Goal: Task Accomplishment & Management: Manage account settings

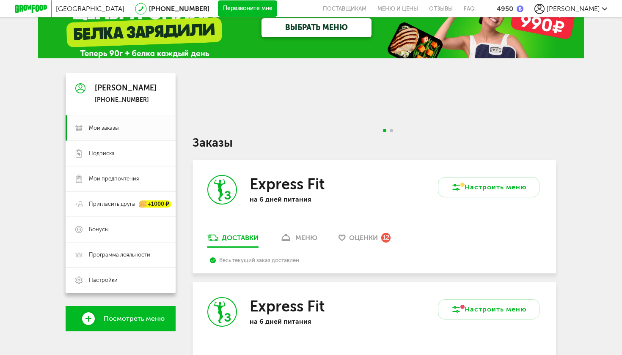
scroll to position [27, 0]
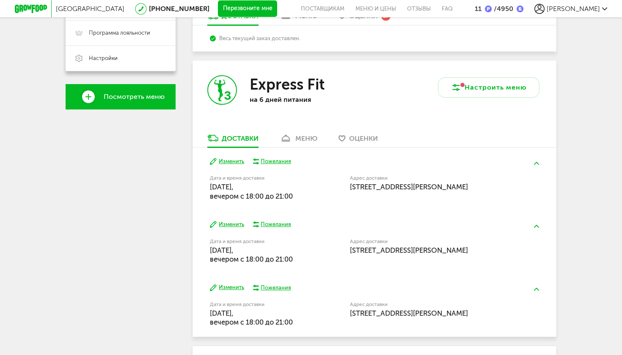
scroll to position [250, 0]
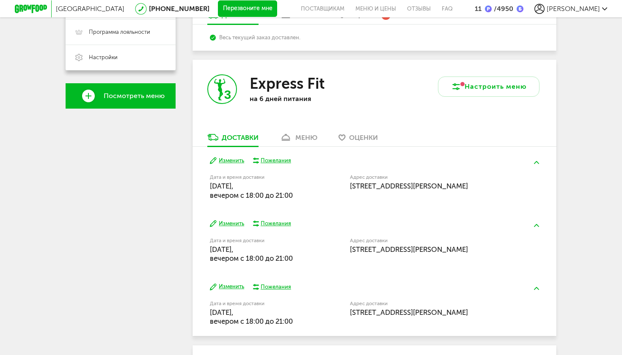
click at [313, 134] on div "меню" at bounding box center [306, 138] width 22 height 8
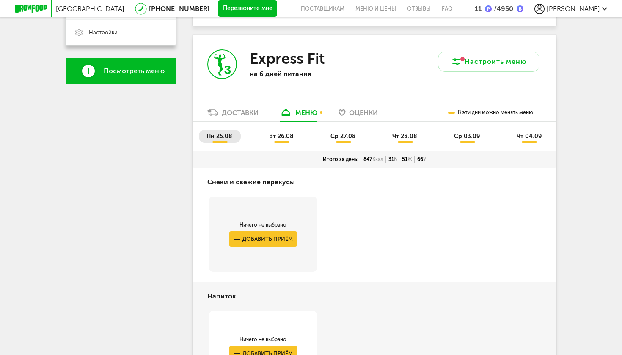
scroll to position [276, 0]
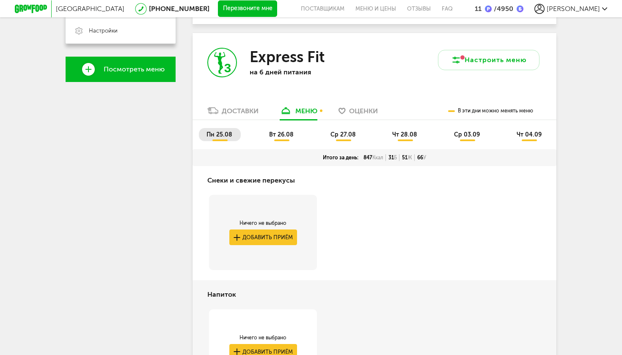
click at [283, 128] on li "вт 26.08" at bounding box center [281, 134] width 41 height 13
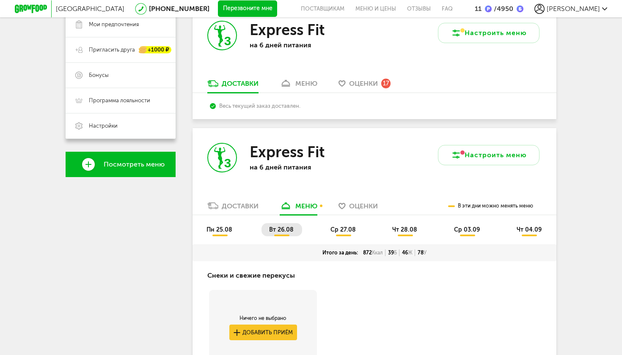
scroll to position [183, 0]
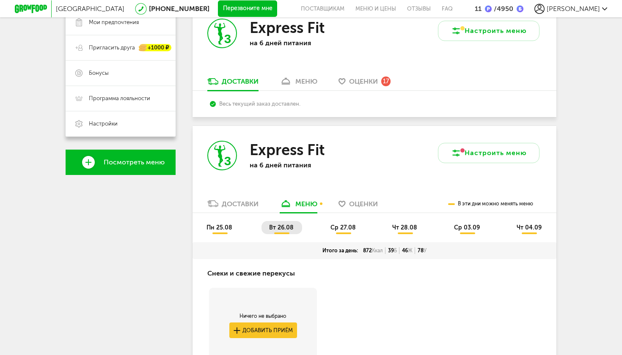
click at [347, 224] on span "ср 27.08" at bounding box center [342, 227] width 25 height 7
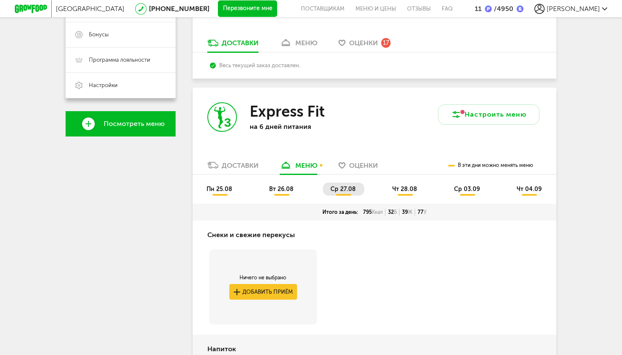
scroll to position [202, 0]
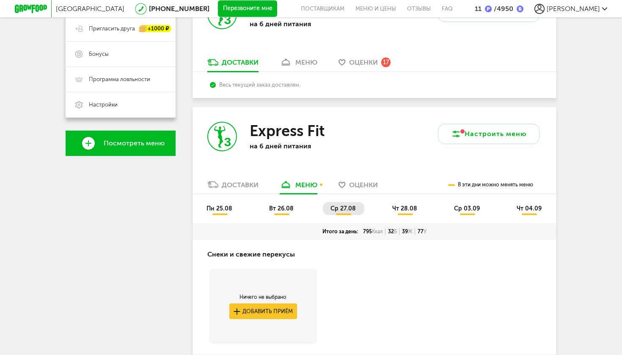
click at [401, 205] on span "чт 28.08" at bounding box center [404, 208] width 25 height 7
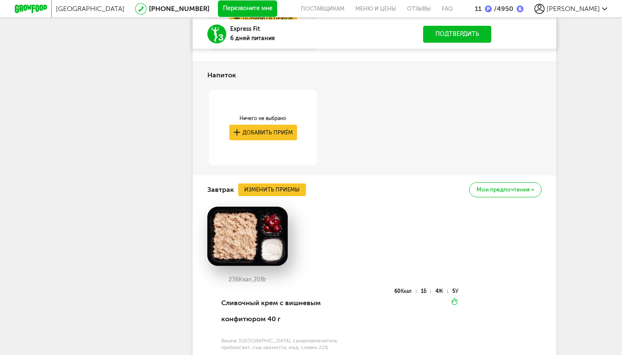
scroll to position [484, 0]
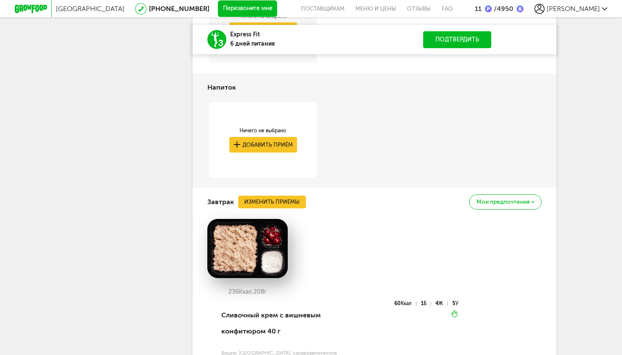
click at [284, 196] on button "Изменить приемы" at bounding box center [272, 202] width 68 height 13
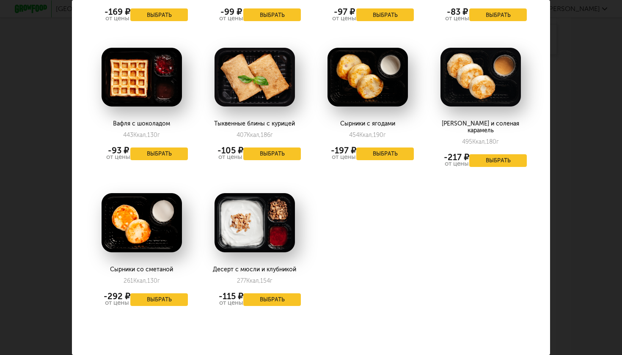
scroll to position [568, 0]
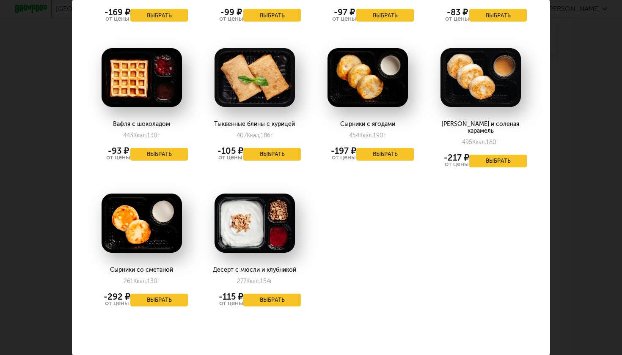
click at [167, 294] on button "Выбрать" at bounding box center [159, 300] width 58 height 13
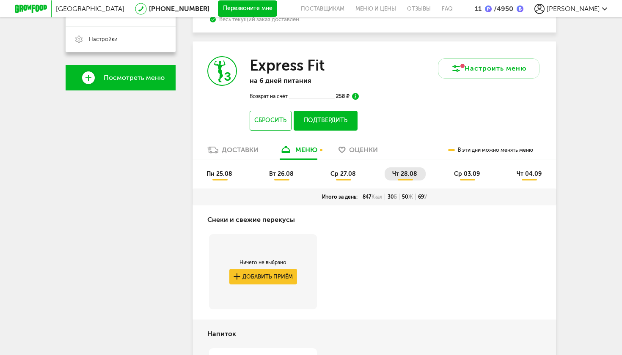
scroll to position [292, 0]
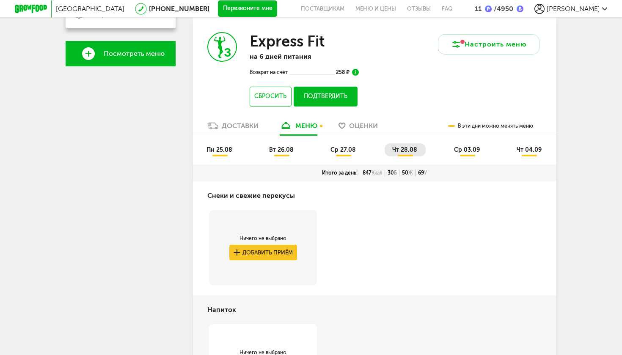
click at [470, 144] on li "ср 03.09" at bounding box center [467, 149] width 42 height 13
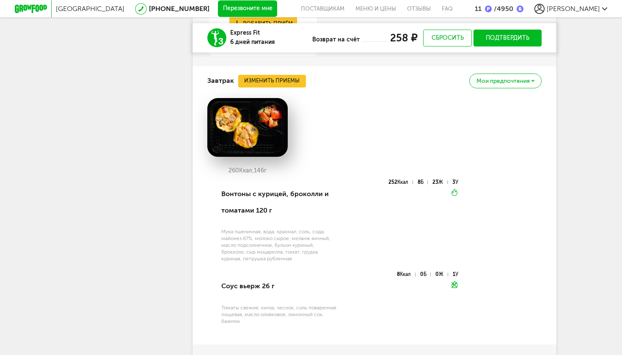
scroll to position [633, 0]
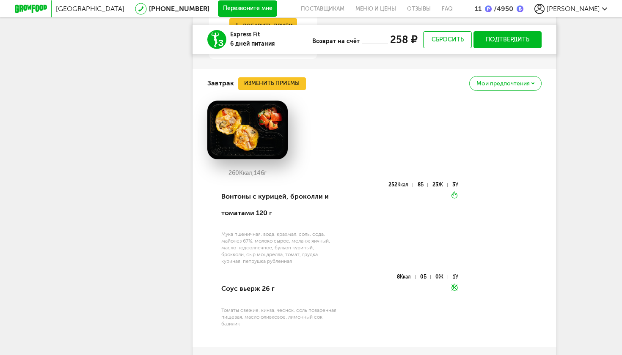
click at [276, 77] on button "Изменить приемы" at bounding box center [272, 83] width 68 height 13
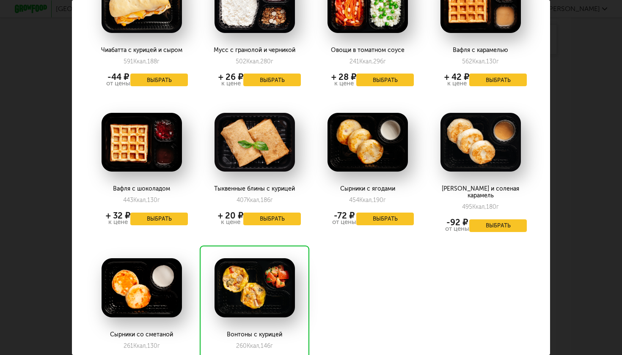
scroll to position [549, 0]
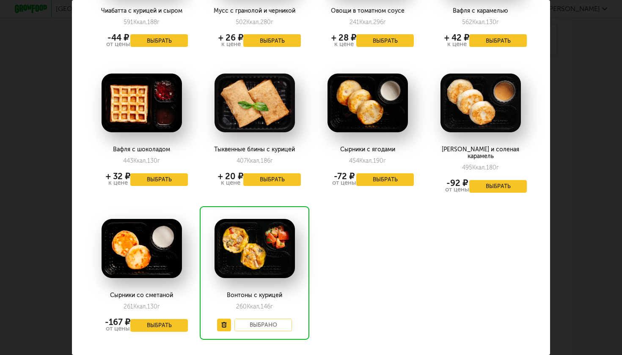
click at [151, 319] on button "Выбрать" at bounding box center [159, 325] width 58 height 13
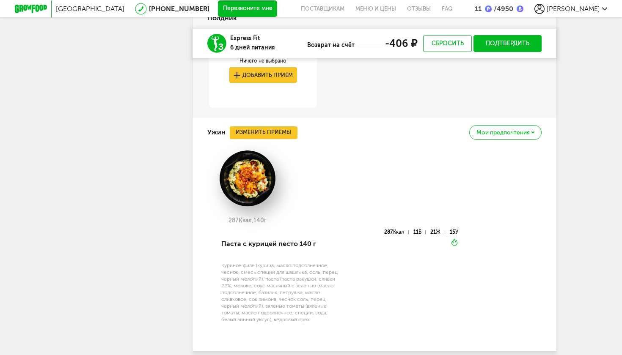
scroll to position [1264, 0]
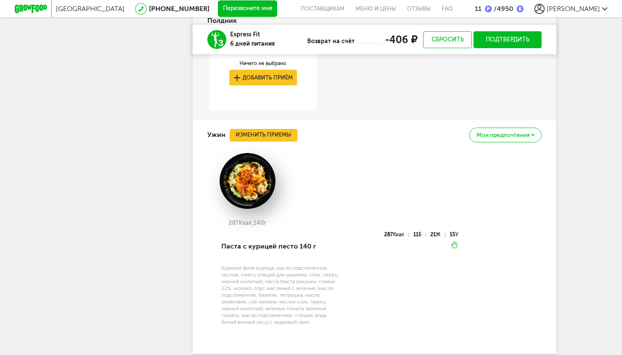
click at [277, 129] on button "Изменить приемы" at bounding box center [264, 135] width 68 height 13
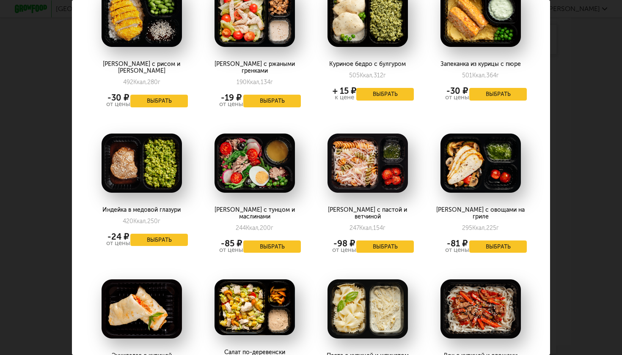
scroll to position [783, 0]
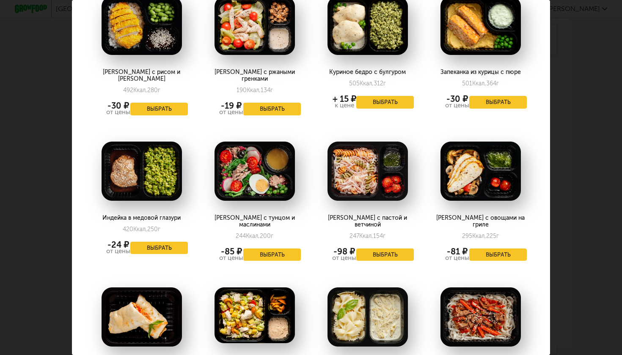
click at [168, 242] on button "Выбрать" at bounding box center [159, 248] width 58 height 13
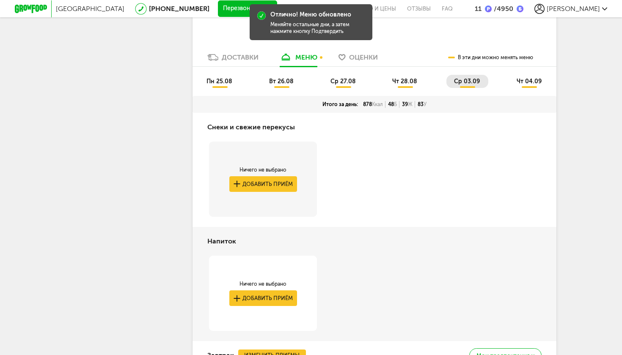
scroll to position [321, 0]
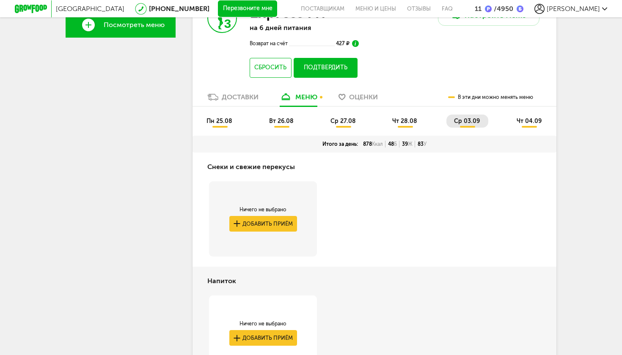
click at [530, 118] on span "чт 04.09" at bounding box center [529, 121] width 25 height 7
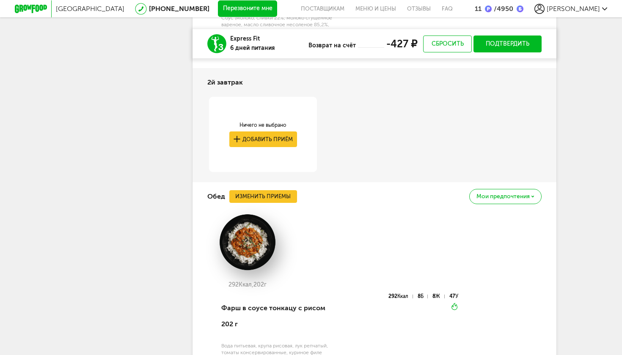
scroll to position [909, 0]
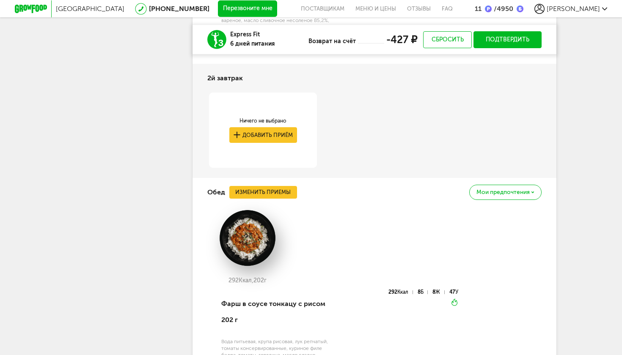
click at [261, 186] on button "Изменить приемы" at bounding box center [263, 192] width 68 height 13
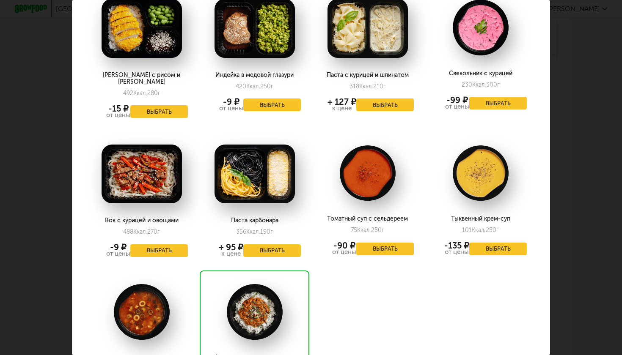
scroll to position [961, 0]
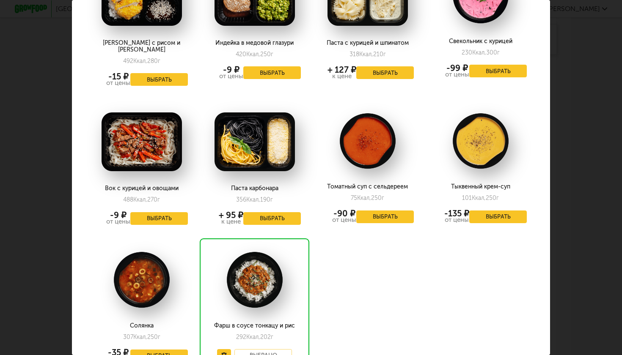
click at [165, 350] on button "Выбрать" at bounding box center [159, 356] width 58 height 13
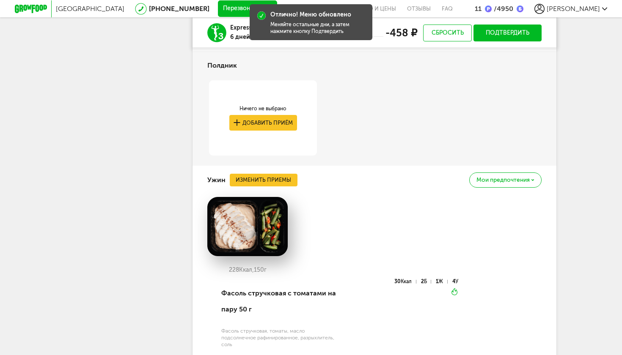
scroll to position [1298, 0]
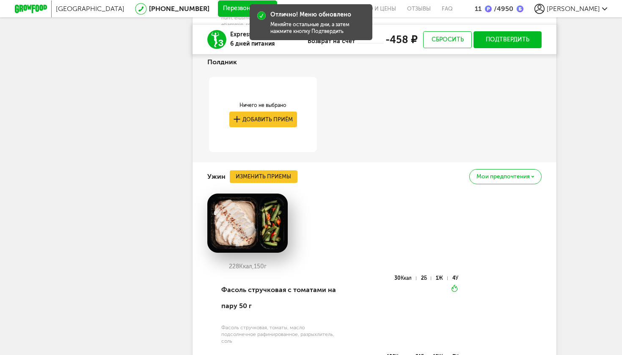
click at [267, 170] on button "Изменить приемы" at bounding box center [264, 176] width 68 height 13
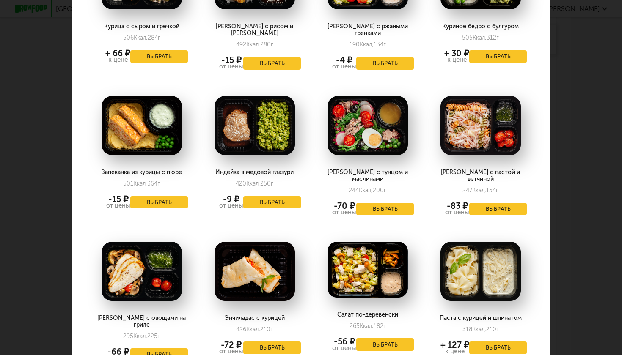
scroll to position [835, 0]
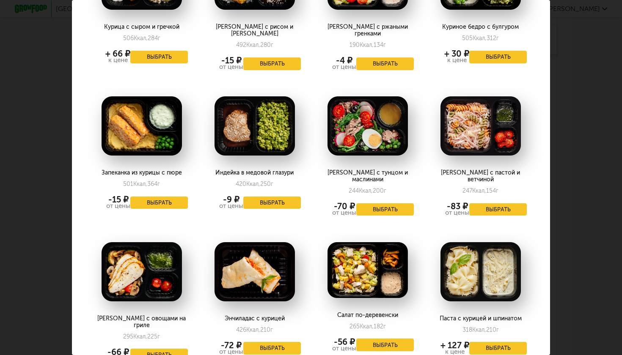
click at [173, 197] on button "Выбрать" at bounding box center [159, 203] width 58 height 13
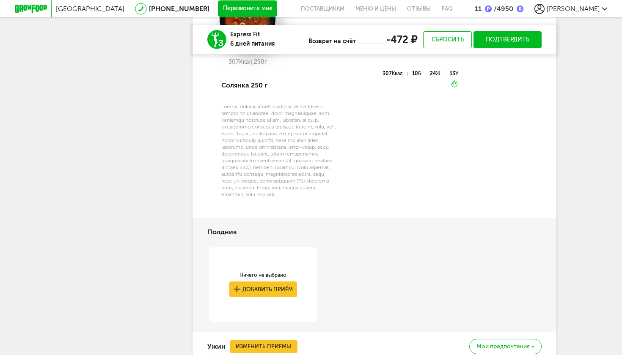
scroll to position [1126, 0]
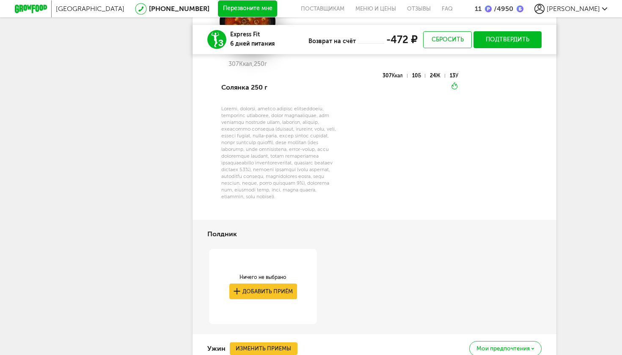
click at [492, 34] on button "Подтвердить" at bounding box center [507, 39] width 68 height 17
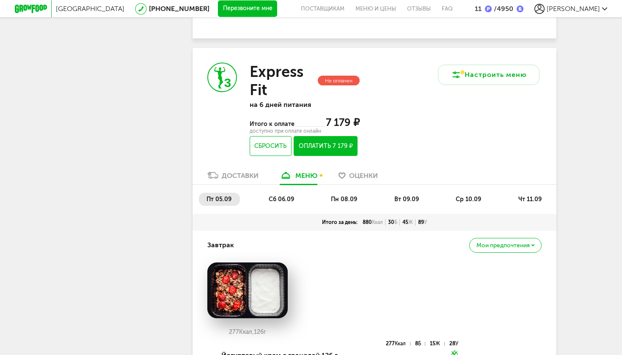
scroll to position [1648, 0]
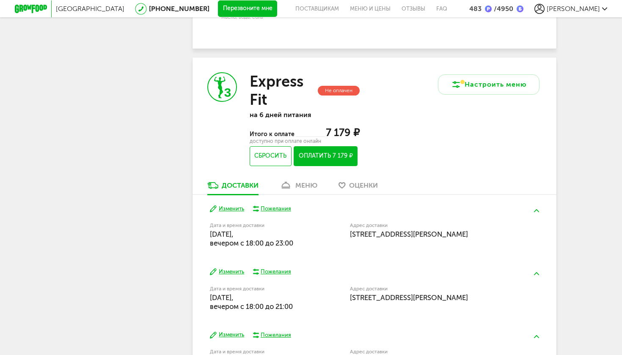
scroll to position [1515, 0]
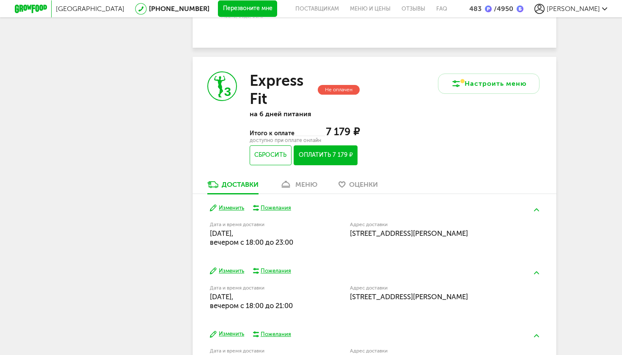
click at [305, 181] on div "меню" at bounding box center [306, 185] width 22 height 8
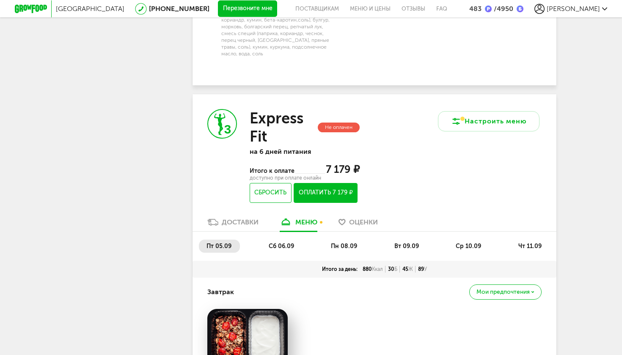
scroll to position [1591, 0]
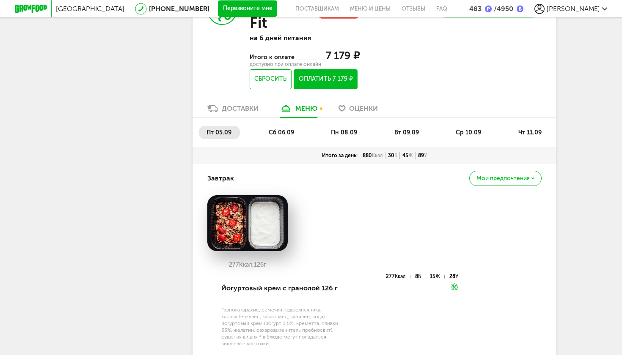
click at [287, 129] on span "сб 06.09" at bounding box center [281, 132] width 25 height 7
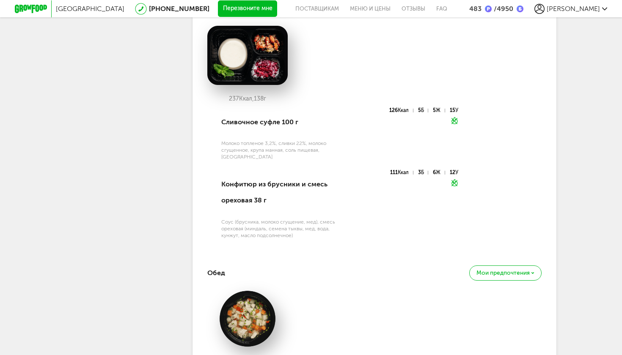
scroll to position [1142, 0]
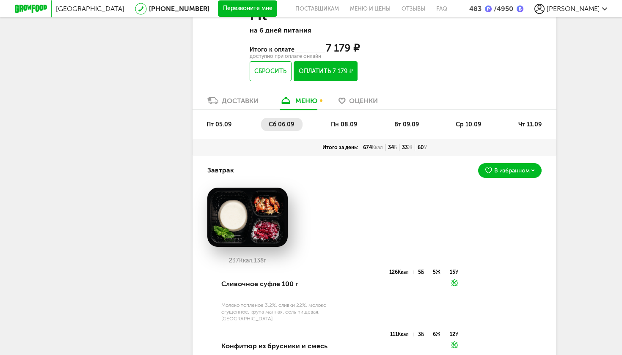
click at [243, 97] on div "Доставки" at bounding box center [240, 101] width 37 height 8
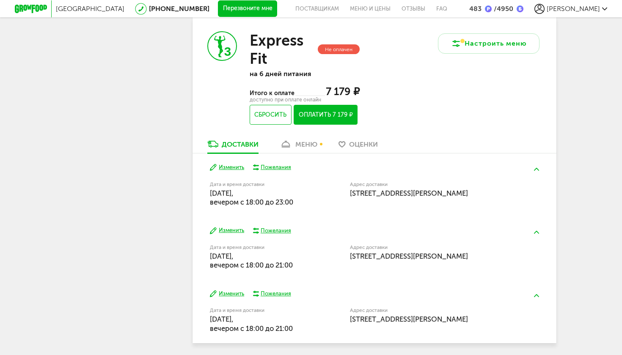
click at [237, 164] on button "Изменить" at bounding box center [227, 168] width 34 height 8
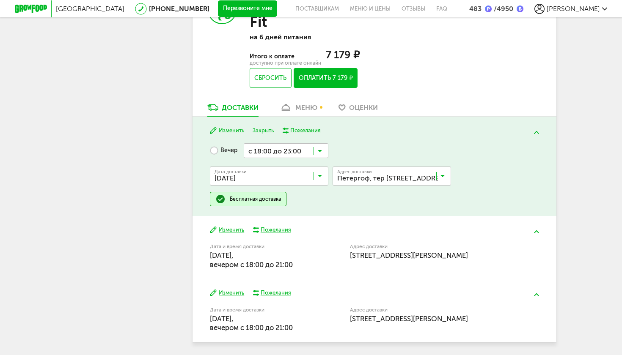
scroll to position [1135, 0]
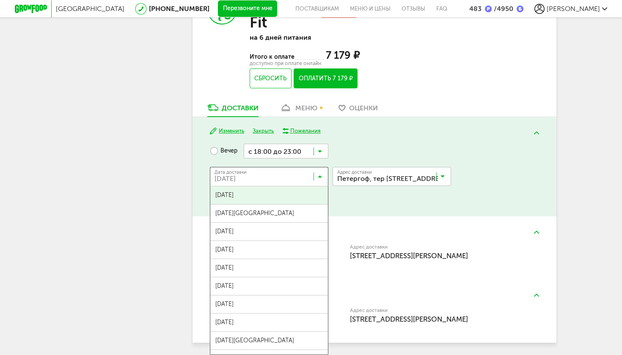
click at [319, 174] on icon at bounding box center [320, 178] width 4 height 8
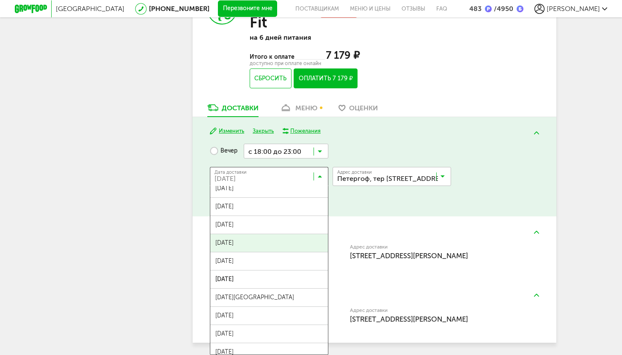
scroll to position [173, 0]
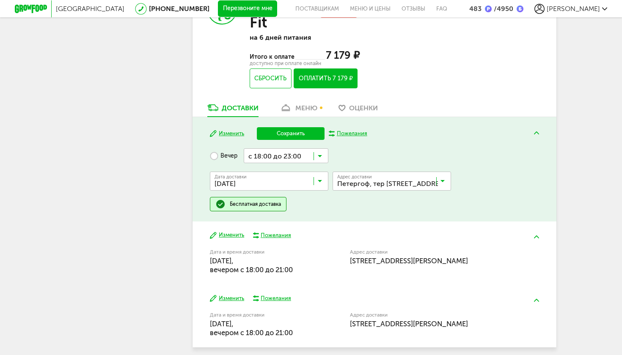
click at [263, 297] on ul "21 августа, четверг 22 августа, пятница 23 августа, суббота 24 августа, воскрес…" at bounding box center [269, 275] width 118 height 169
click at [294, 127] on button "Сохранить" at bounding box center [291, 133] width 68 height 13
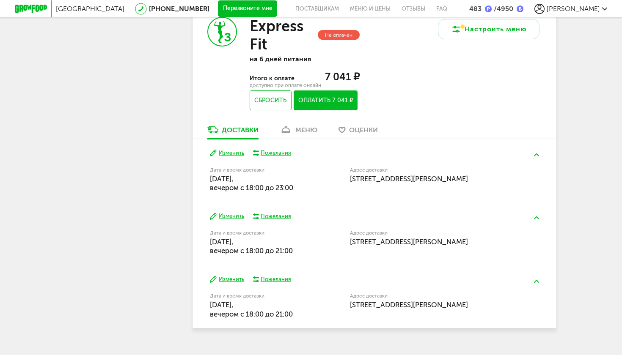
scroll to position [593, 0]
click at [241, 276] on button "Изменить" at bounding box center [227, 280] width 34 height 8
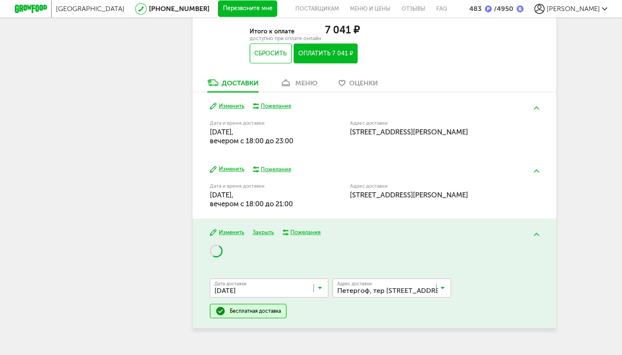
scroll to position [640, 0]
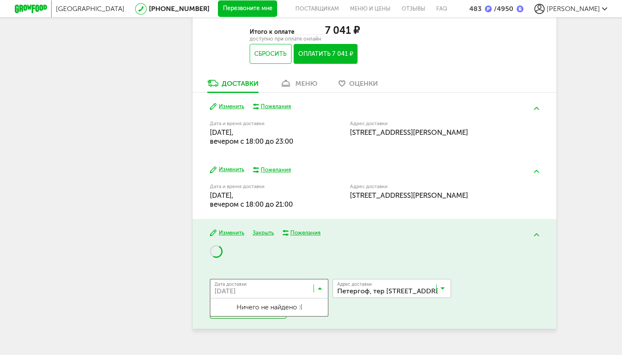
click at [320, 286] on icon at bounding box center [320, 290] width 4 height 8
click at [335, 245] on div "Дата доставки 11 сентября, четверг Загрузка... Ничего не найдено :( Адрес Кварт…" at bounding box center [374, 282] width 329 height 74
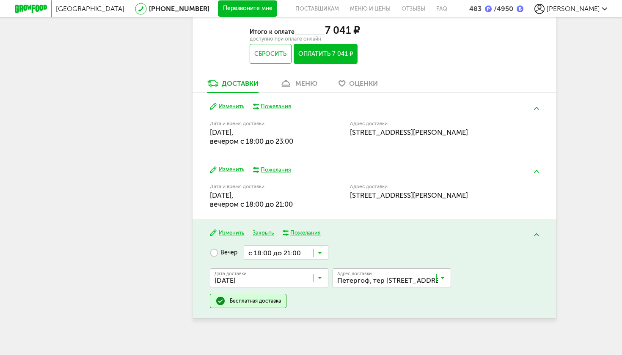
scroll to position [629, 0]
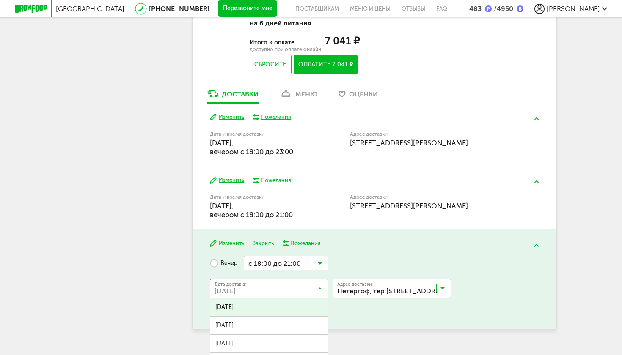
click at [322, 286] on icon at bounding box center [320, 290] width 4 height 8
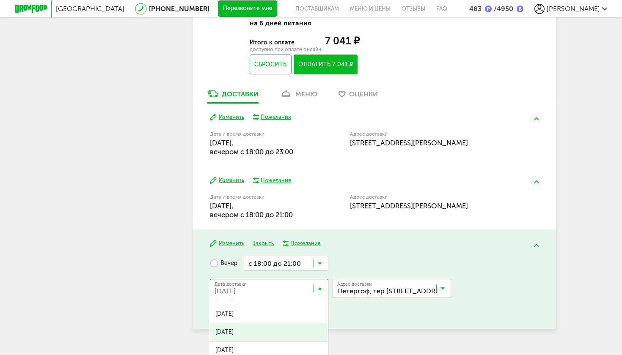
scroll to position [12, 0]
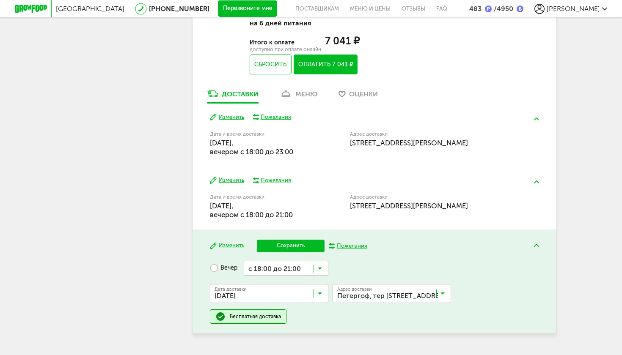
click at [285, 346] on span "14 сентября, воскресенье" at bounding box center [269, 355] width 118 height 18
click at [297, 240] on button "Сохранить" at bounding box center [291, 246] width 68 height 13
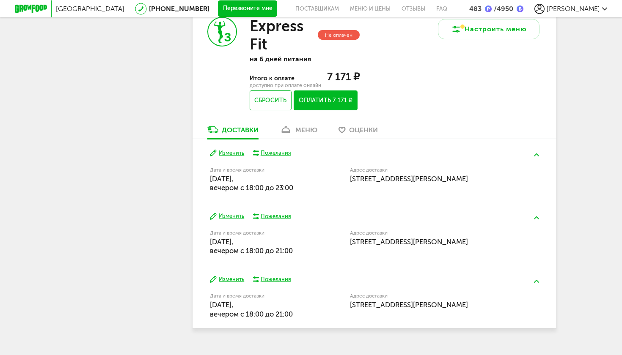
scroll to position [593, 0]
click at [312, 126] on div "меню" at bounding box center [306, 130] width 22 height 8
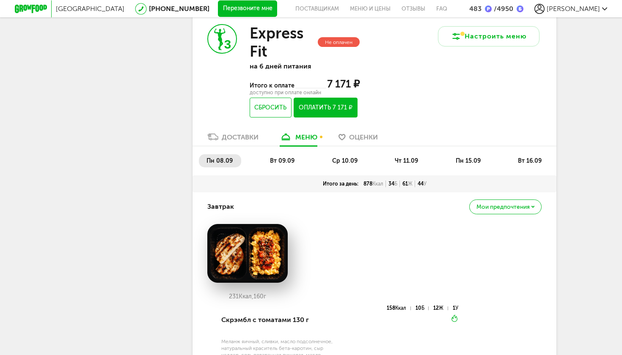
scroll to position [585, 0]
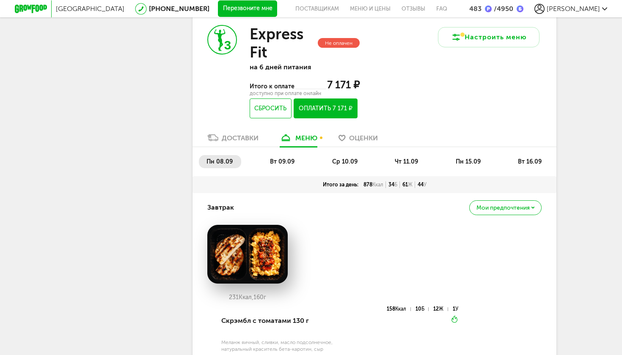
click at [286, 158] on span "вт 09.09" at bounding box center [282, 161] width 25 height 7
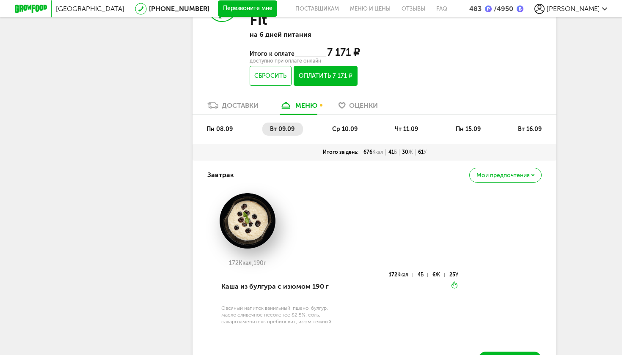
scroll to position [566, 0]
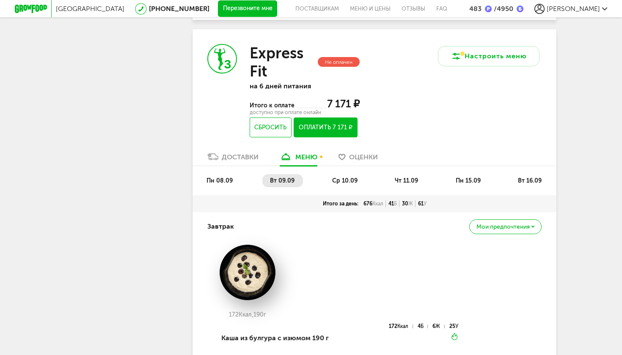
click at [354, 177] on span "ср 10.09" at bounding box center [344, 180] width 25 height 7
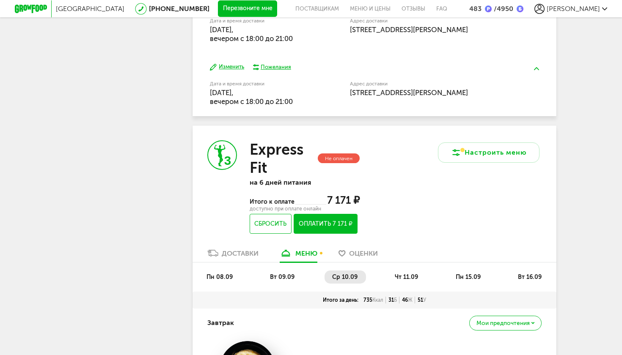
scroll to position [486, 0]
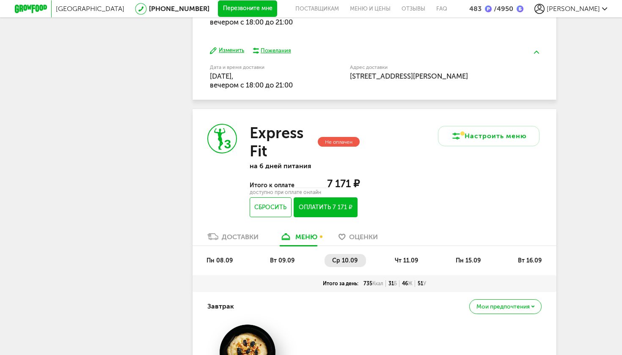
click at [408, 257] on span "чт 11.09" at bounding box center [406, 260] width 23 height 7
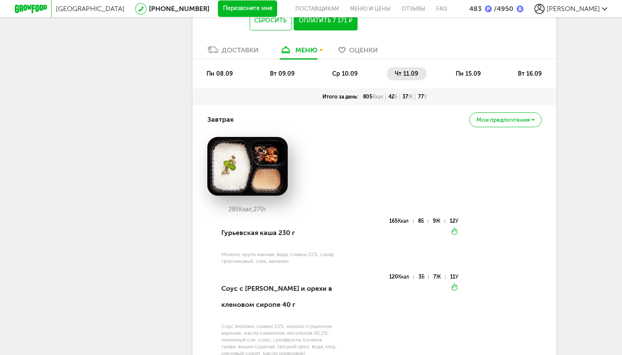
scroll to position [666, 0]
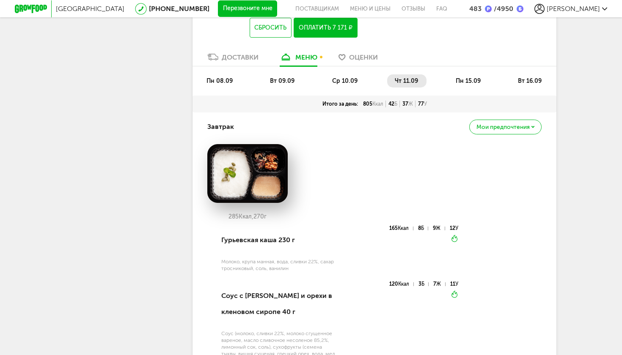
click at [470, 77] on span "пн 15.09" at bounding box center [468, 80] width 25 height 7
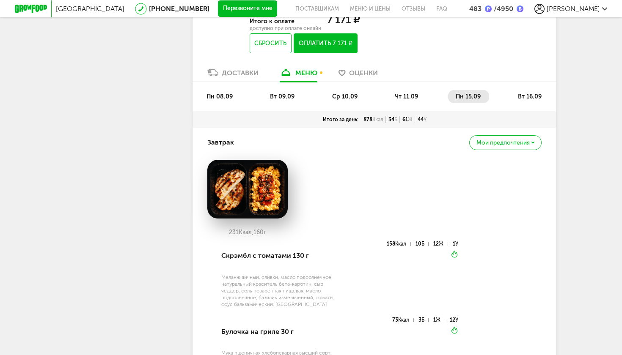
scroll to position [648, 0]
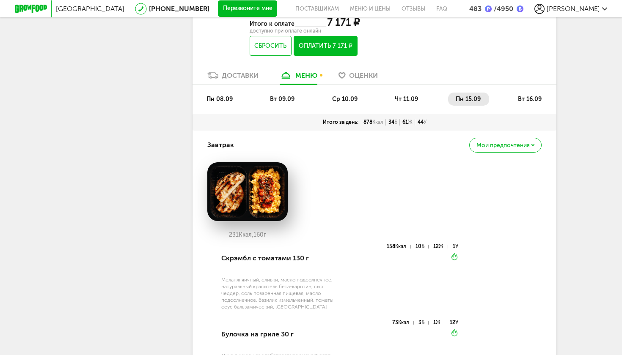
click at [526, 96] on span "вт 16.09" at bounding box center [530, 99] width 24 height 7
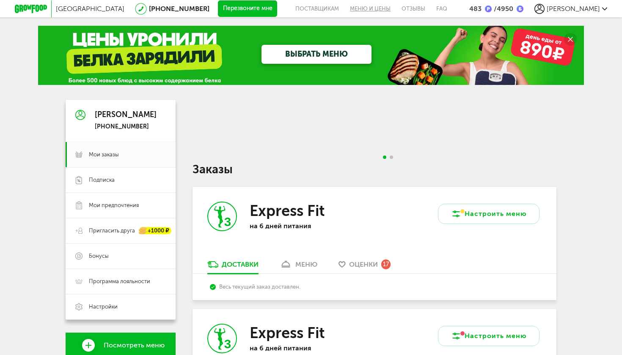
scroll to position [0, 0]
click at [113, 156] on span "Мои заказы" at bounding box center [104, 155] width 30 height 8
click at [118, 181] on span "Подписка" at bounding box center [127, 180] width 77 height 8
